Goal: Find specific page/section: Find specific page/section

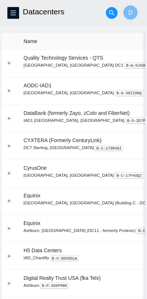
scroll to position [44, 0]
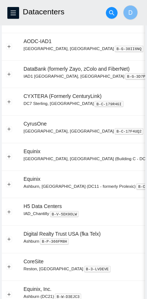
click at [81, 19] on h2 "Datacenters" at bounding box center [69, 12] width 93 height 24
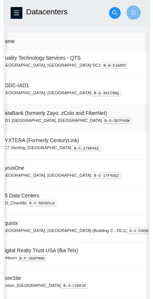
scroll to position [0, 26]
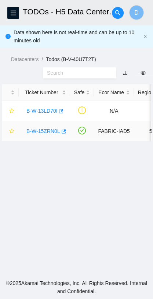
click at [44, 129] on link "B-W-15ZRN0L" at bounding box center [43, 131] width 34 height 6
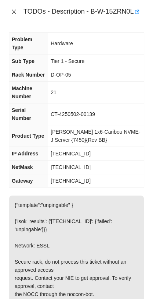
click at [14, 11] on icon "close" at bounding box center [14, 12] width 6 height 6
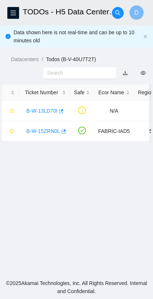
click at [118, 185] on main "TODOs - H5 Data Centers, IAD_Chantilly D Data shown here is not real-time and c…" at bounding box center [76, 137] width 153 height 275
click at [15, 14] on icon "menu" at bounding box center [13, 13] width 6 height 6
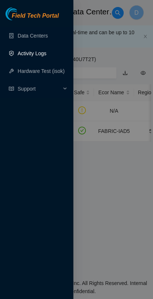
click at [36, 50] on link "Activity Logs" at bounding box center [32, 53] width 29 height 6
